Goal: Task Accomplishment & Management: Manage account settings

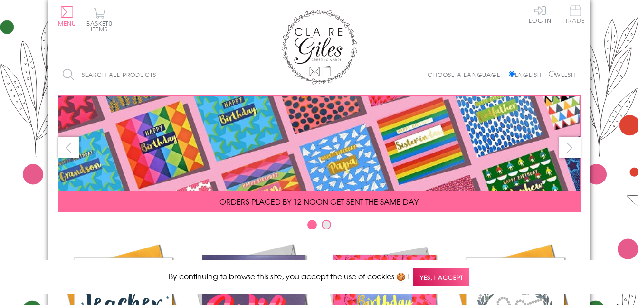
click at [579, 15] on span "Trade" at bounding box center [575, 14] width 20 height 19
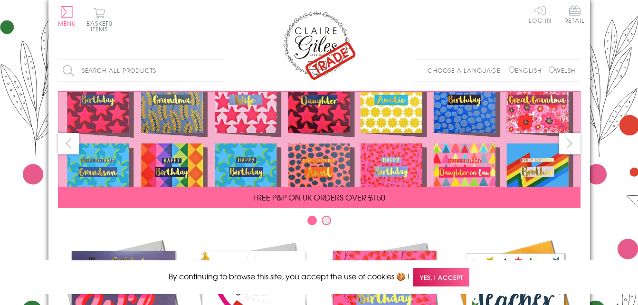
click at [539, 14] on link "Log In" at bounding box center [540, 14] width 23 height 19
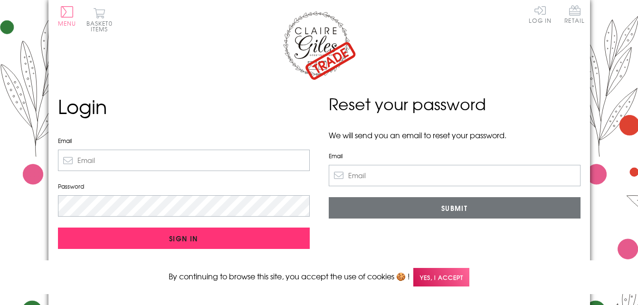
type input "nonifhobbs@hotmail.co.uk"
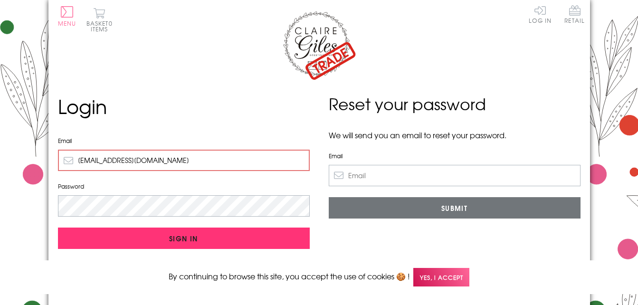
click at [240, 231] on input "Sign In" at bounding box center [184, 238] width 252 height 21
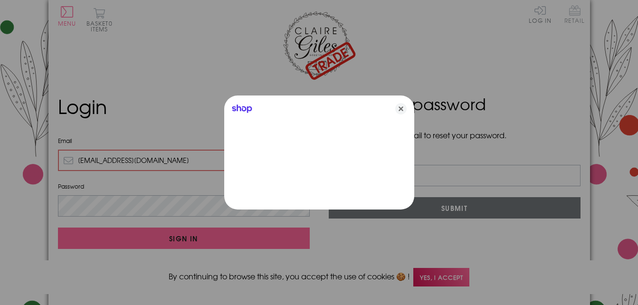
click at [580, 14] on div at bounding box center [319, 152] width 638 height 305
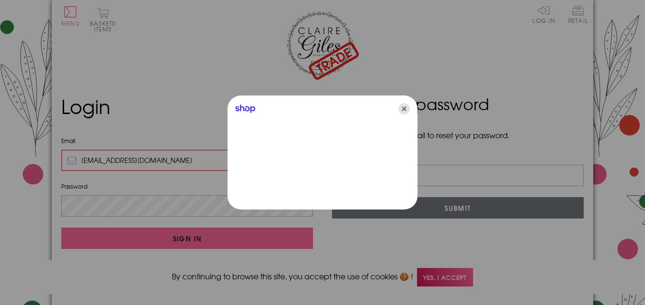
click at [403, 110] on icon "Close" at bounding box center [404, 108] width 11 height 11
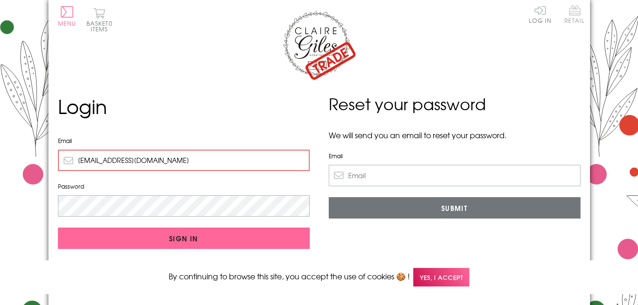
click at [577, 18] on span "Retail" at bounding box center [575, 14] width 20 height 19
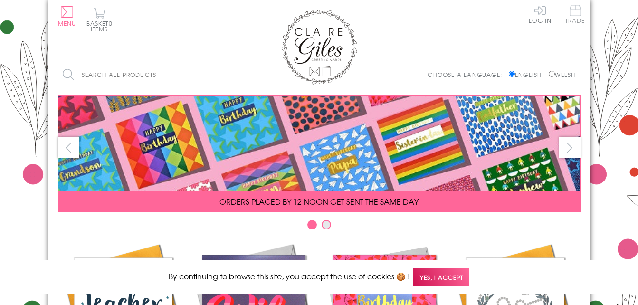
click at [576, 18] on span "Trade" at bounding box center [575, 14] width 20 height 19
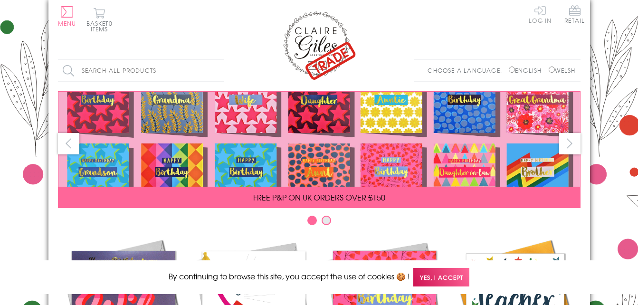
click at [547, 19] on link "Log In" at bounding box center [540, 14] width 23 height 19
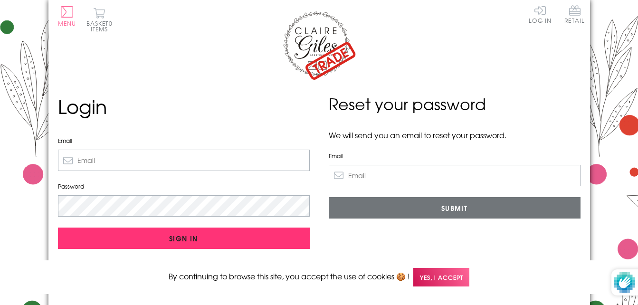
type input "nonifhobbs@hotmail.co.uk"
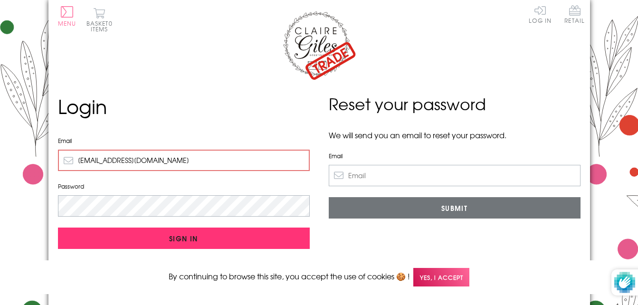
click at [225, 241] on input "Sign In" at bounding box center [184, 238] width 252 height 21
click at [239, 241] on input "Sign In" at bounding box center [184, 238] width 252 height 21
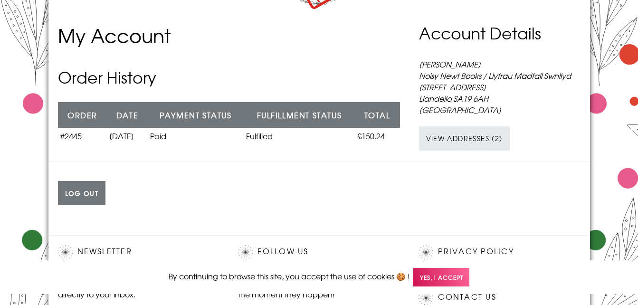
scroll to position [47, 0]
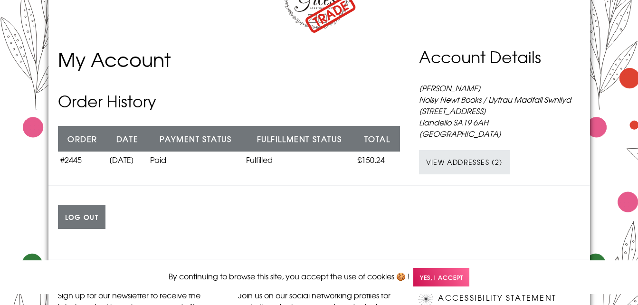
click at [431, 278] on span "Yes, I accept" at bounding box center [441, 277] width 56 height 19
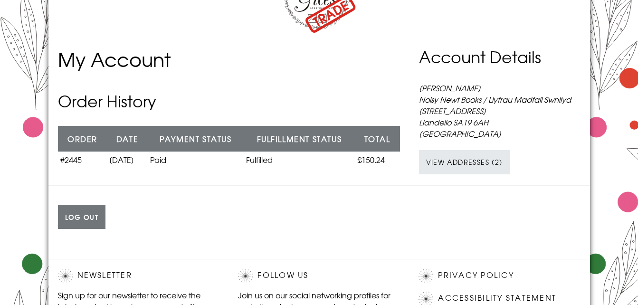
scroll to position [0, 0]
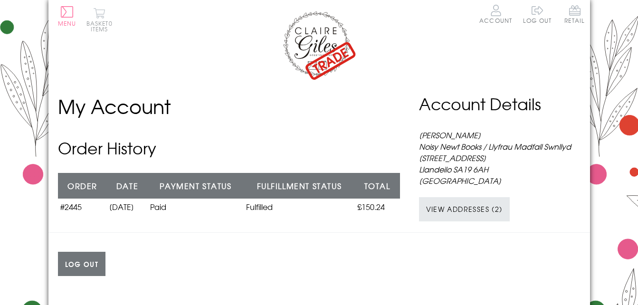
click at [102, 22] on button "Basket 0 items" at bounding box center [99, 20] width 26 height 24
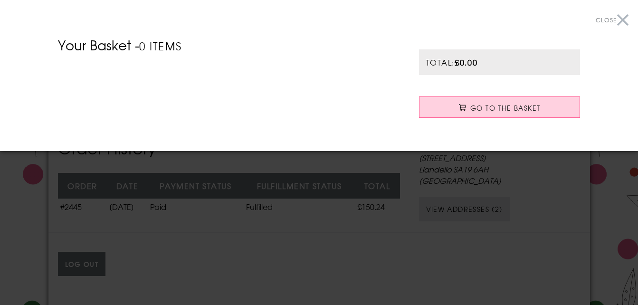
click at [628, 22] on button "Close" at bounding box center [612, 20] width 33 height 21
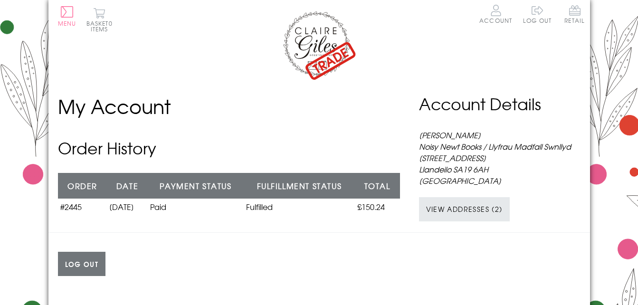
click at [620, 55] on body "Close Quick Links Home Your Account Login Your Basket Contact Us All Occasions …" at bounding box center [319, 274] width 638 height 549
click at [61, 13] on button "Menu" at bounding box center [67, 16] width 19 height 20
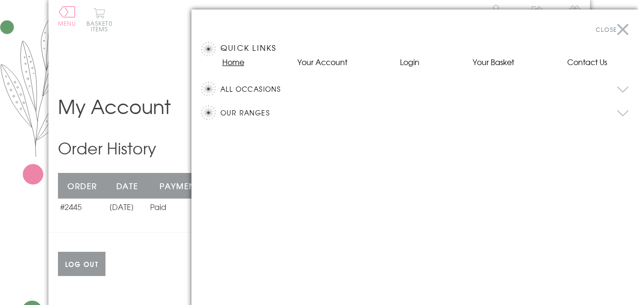
click at [234, 66] on link "Home" at bounding box center [233, 61] width 22 height 11
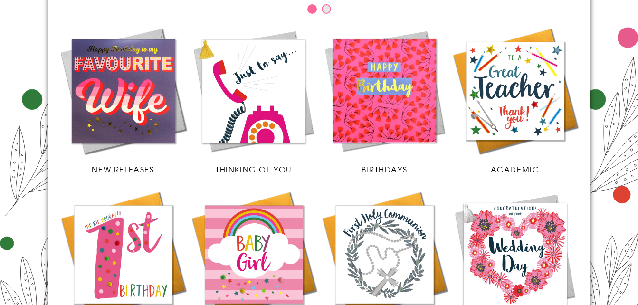
scroll to position [233, 0]
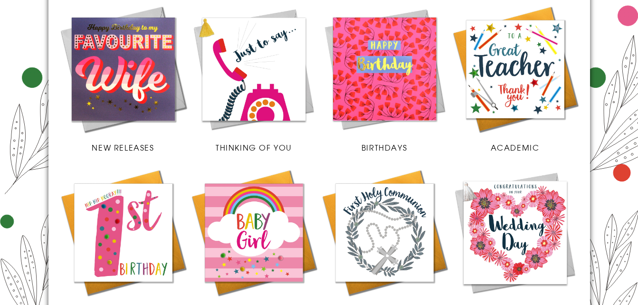
click at [383, 89] on img at bounding box center [384, 69] width 131 height 131
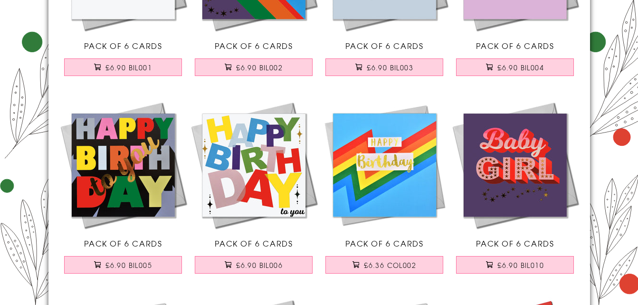
scroll to position [272, 0]
